Goal: Browse casually: Explore the website without a specific task or goal

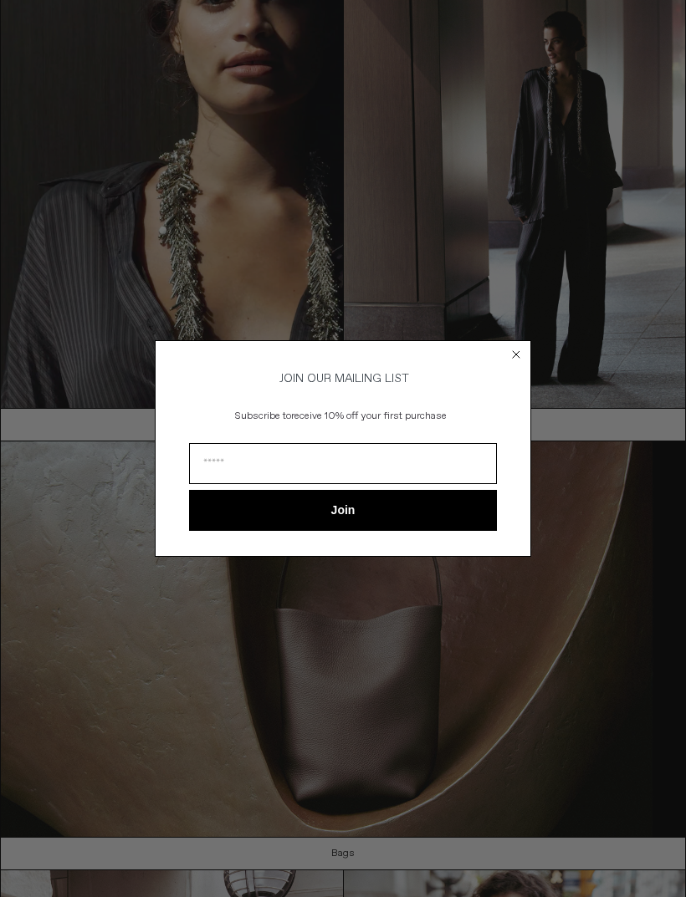
click at [514, 347] on circle "Close dialog" at bounding box center [516, 355] width 16 height 16
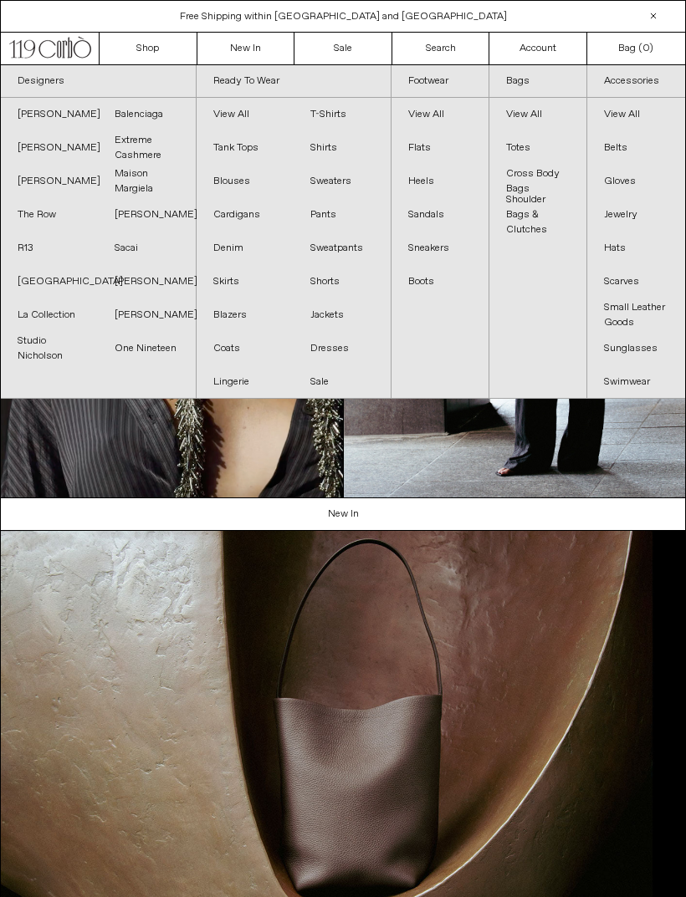
click at [151, 347] on link "One Nineteen" at bounding box center [146, 348] width 97 height 33
click at [152, 273] on link "[PERSON_NAME]" at bounding box center [146, 281] width 97 height 33
click at [166, 212] on link "[PERSON_NAME]" at bounding box center [146, 214] width 97 height 33
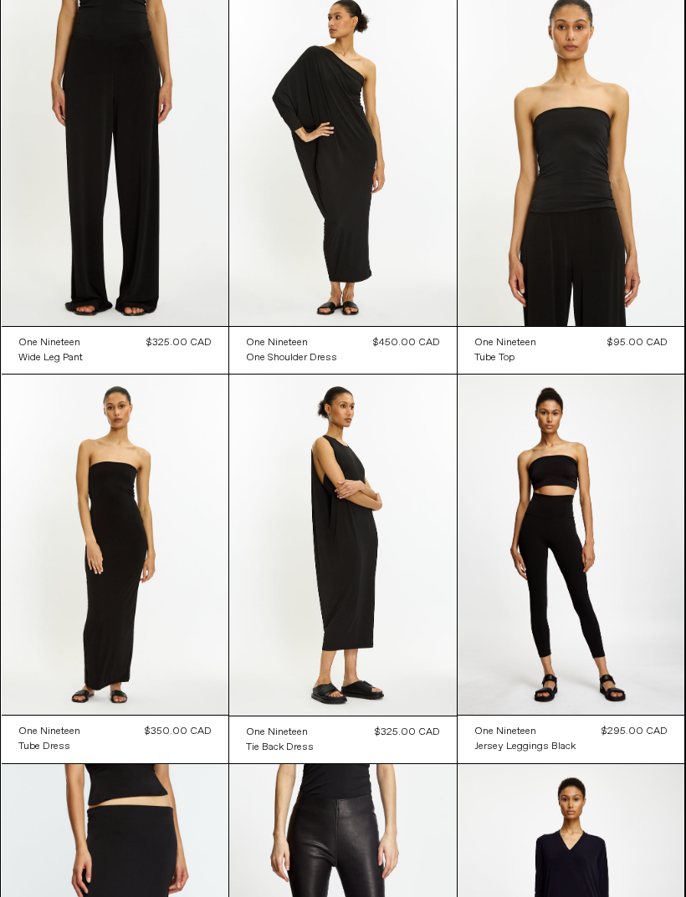
scroll to position [492, 0]
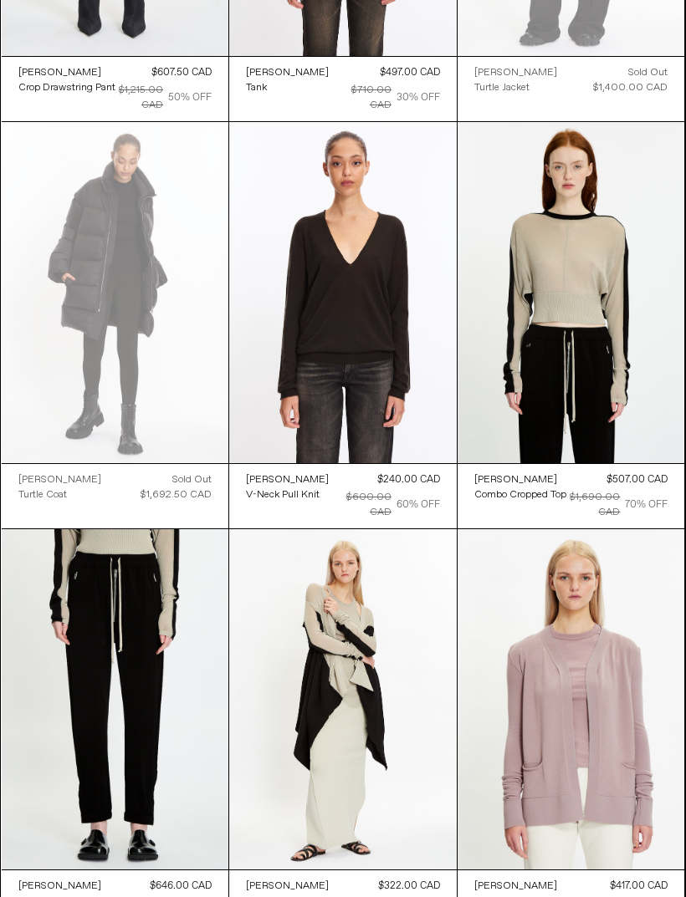
scroll to position [4344, 0]
click at [621, 238] on at bounding box center [570, 292] width 227 height 340
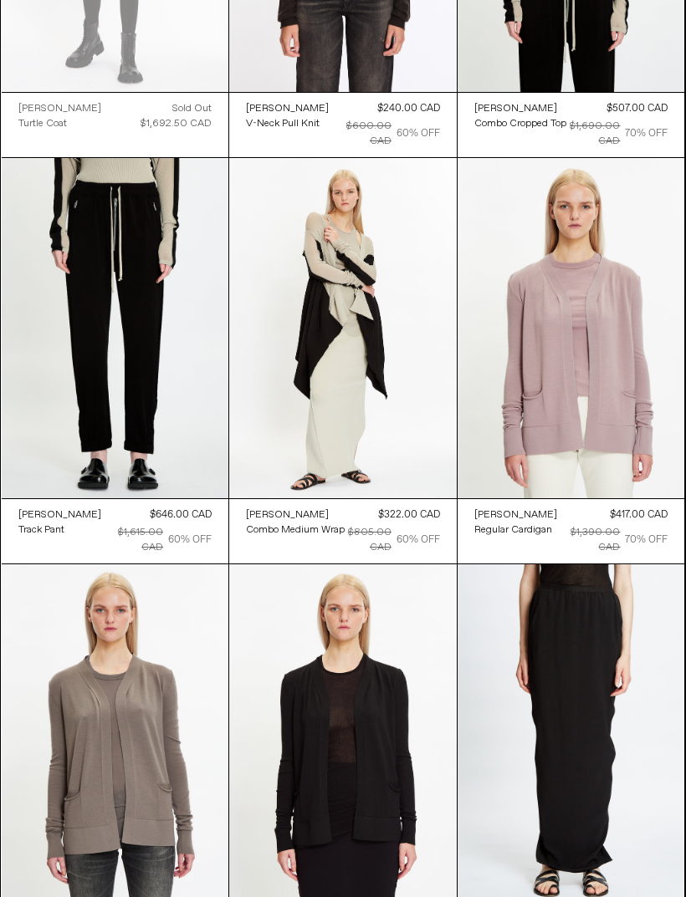
scroll to position [4715, 0]
click at [360, 305] on at bounding box center [342, 328] width 227 height 341
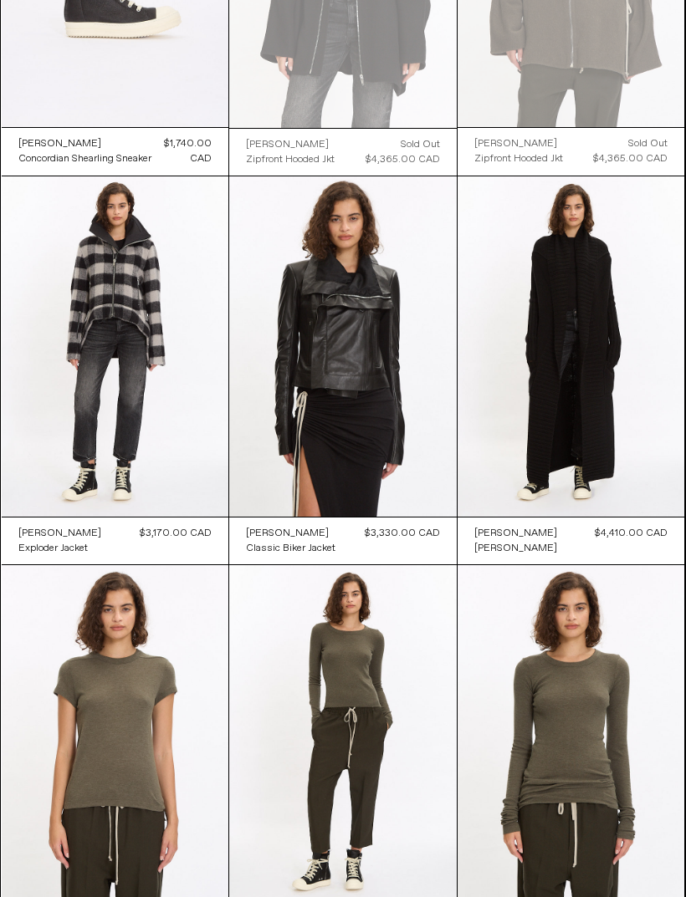
scroll to position [0, 0]
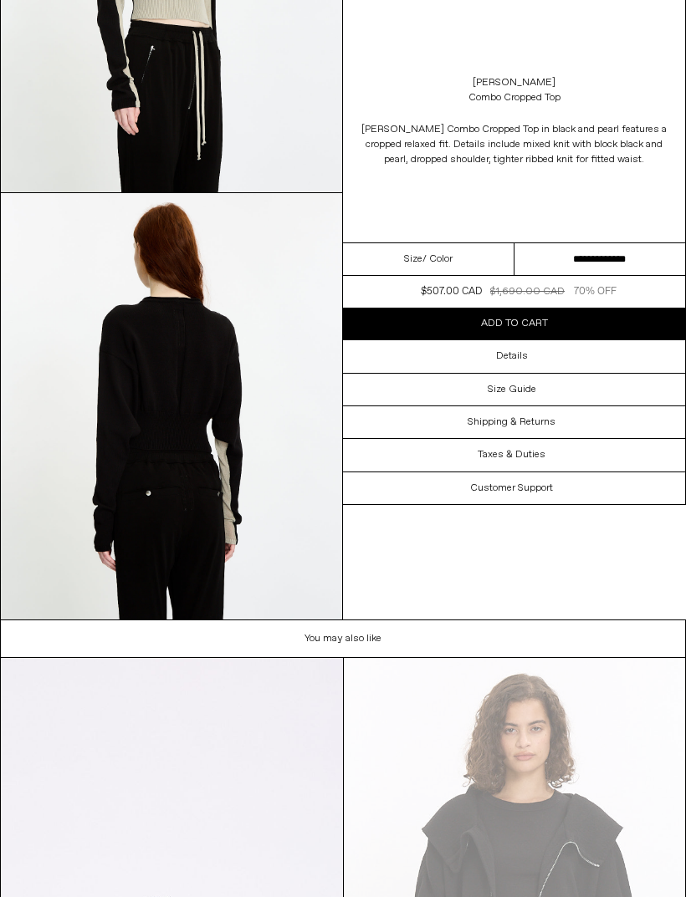
scroll to position [1166, 0]
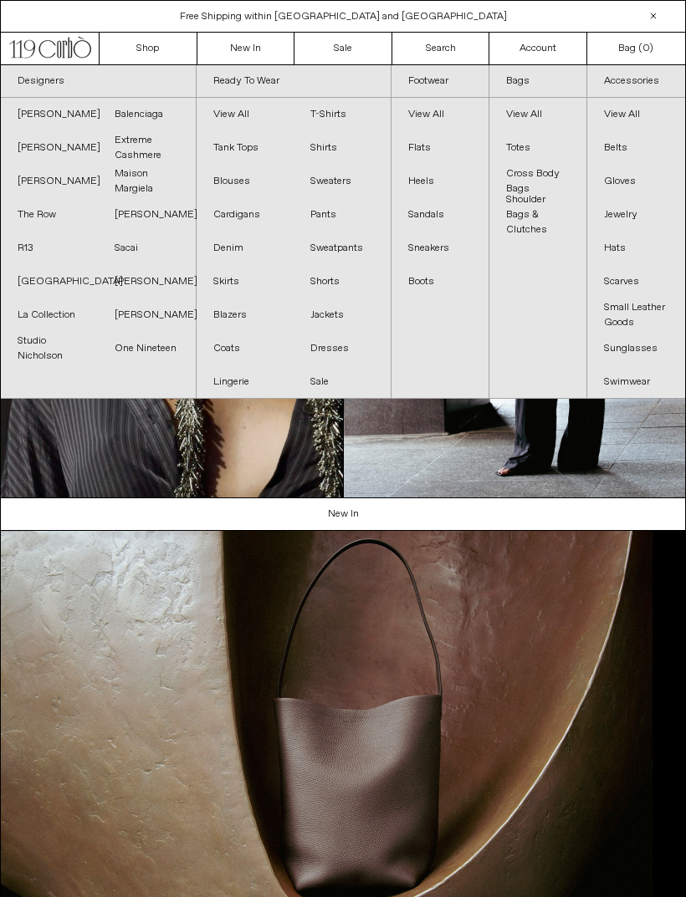
click at [150, 182] on link "Maison Margiela" at bounding box center [146, 181] width 97 height 33
click at [161, 141] on link "Extreme Cashmere" at bounding box center [146, 147] width 97 height 33
click at [159, 112] on link "Balenciaga" at bounding box center [146, 114] width 97 height 33
click at [42, 350] on link "Studio Nicholson" at bounding box center [49, 348] width 97 height 33
click at [64, 314] on link "La Collection" at bounding box center [49, 314] width 97 height 33
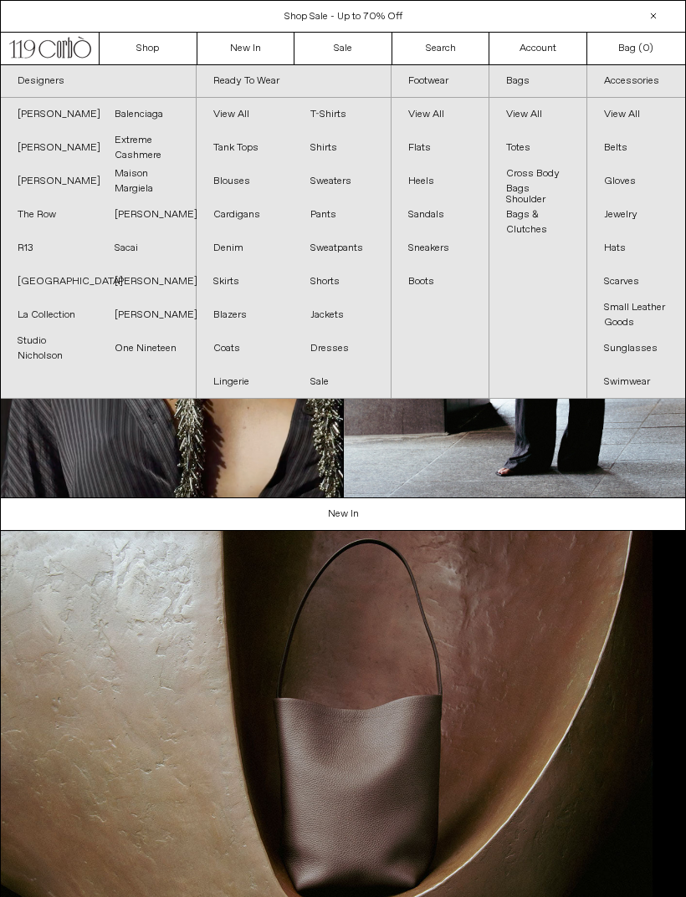
click at [38, 247] on link "R13" at bounding box center [49, 248] width 97 height 33
click at [55, 216] on link "The Row" at bounding box center [49, 214] width 97 height 33
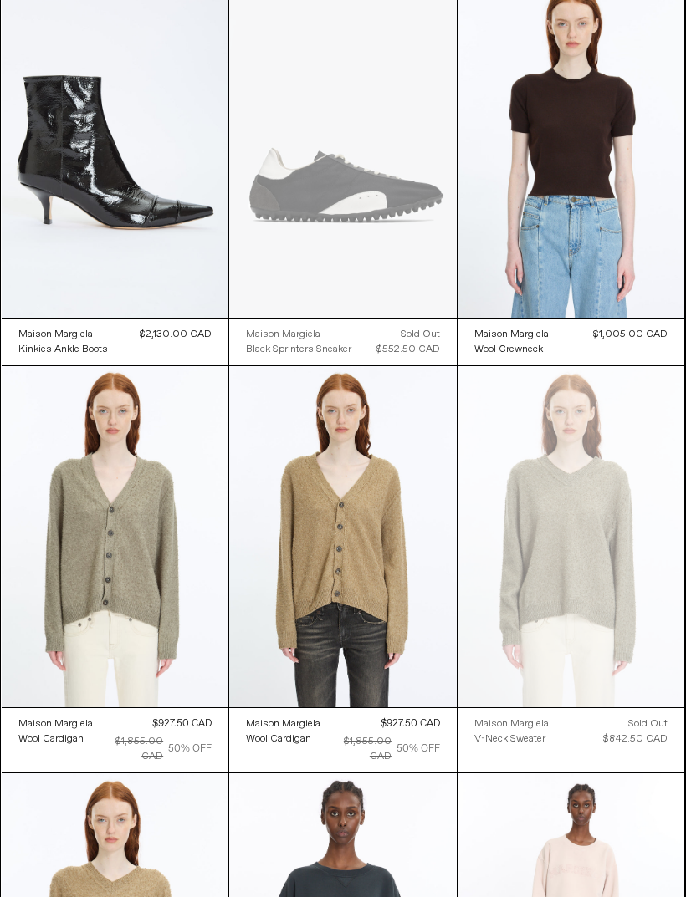
scroll to position [2543, 0]
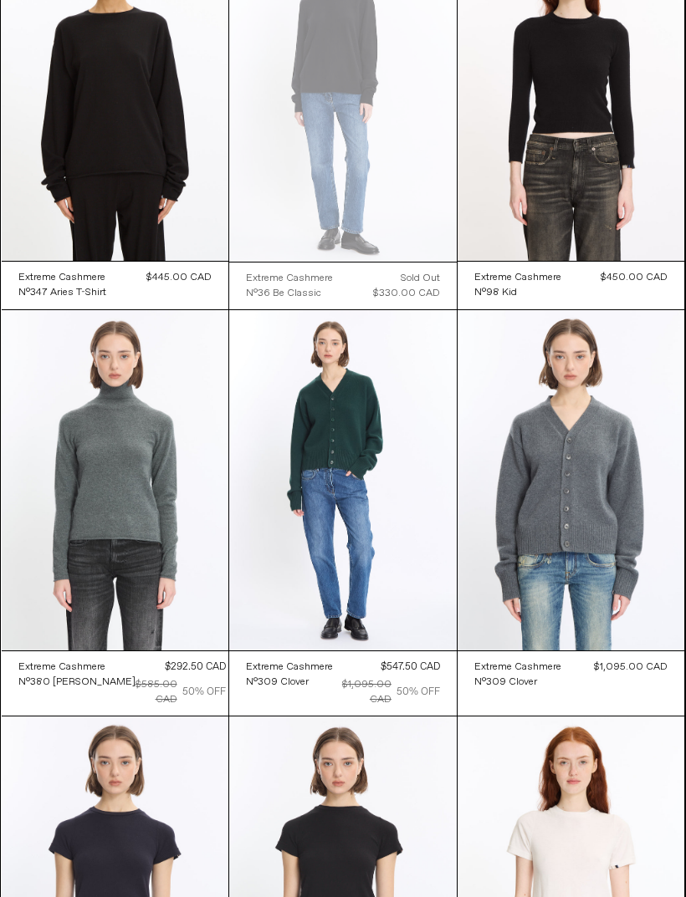
scroll to position [6413, 0]
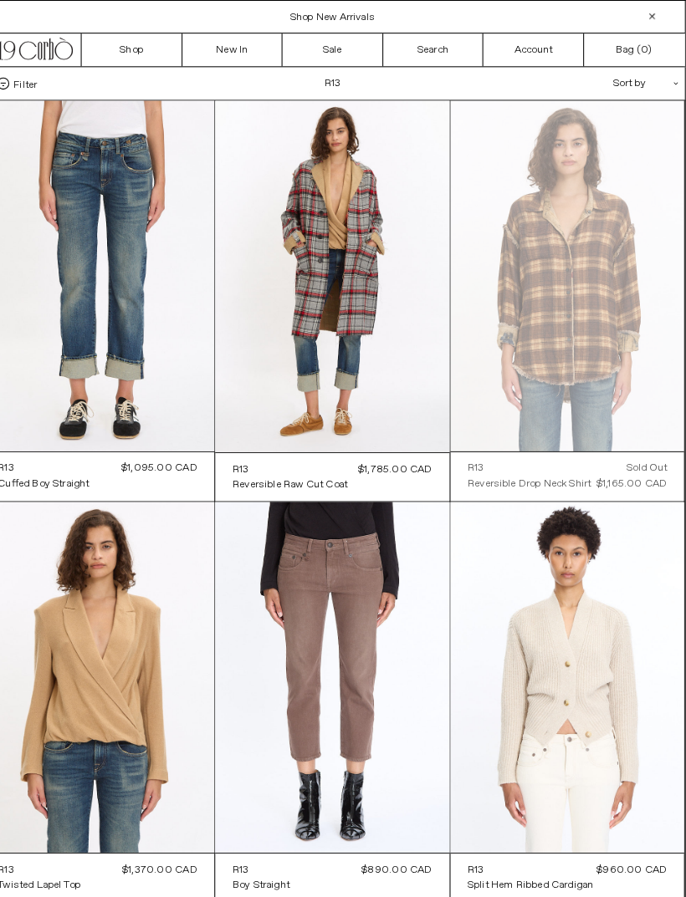
click at [333, 227] on at bounding box center [342, 268] width 227 height 341
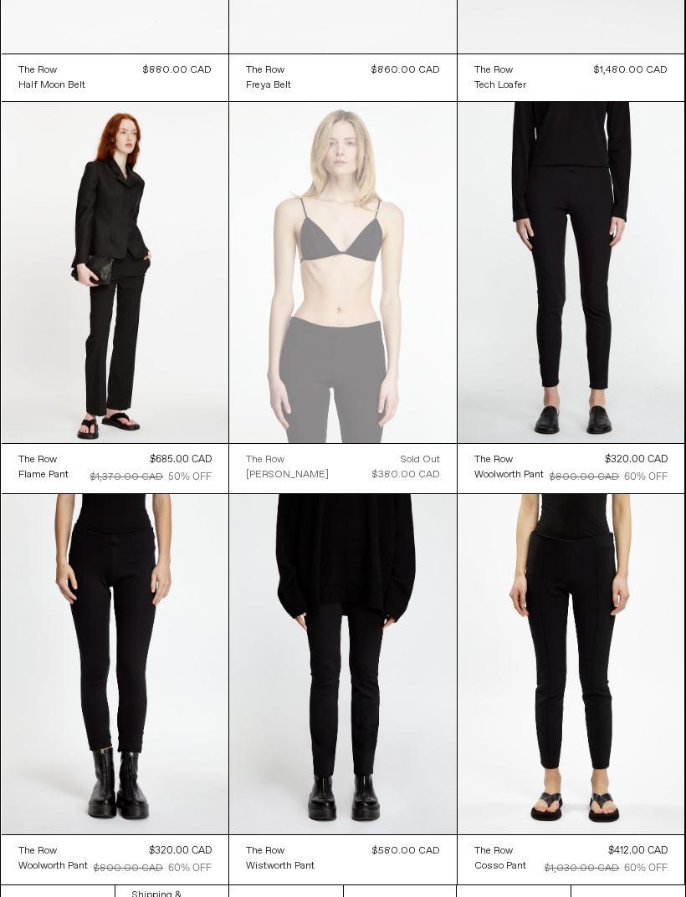
scroll to position [12106, 0]
